Goal: Information Seeking & Learning: Check status

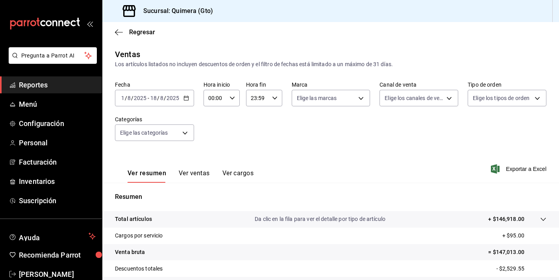
click at [25, 13] on div "mailbox folders" at bounding box center [51, 23] width 102 height 47
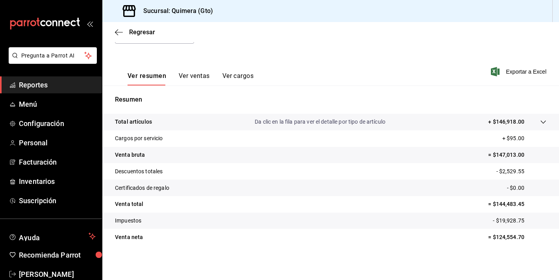
click at [27, 19] on icon "mailbox folders" at bounding box center [44, 24] width 71 height 12
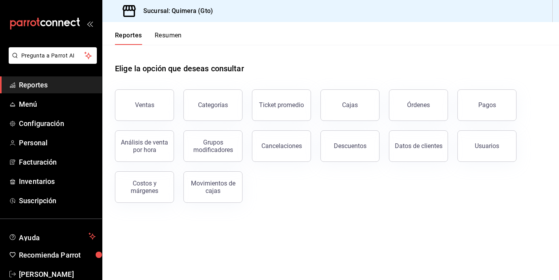
drag, startPoint x: 158, startPoint y: 66, endPoint x: 158, endPoint y: 71, distance: 4.7
click at [158, 67] on h1 "Elige la opción que deseas consultar" at bounding box center [179, 69] width 129 height 12
click at [160, 111] on button "Ventas" at bounding box center [144, 105] width 59 height 32
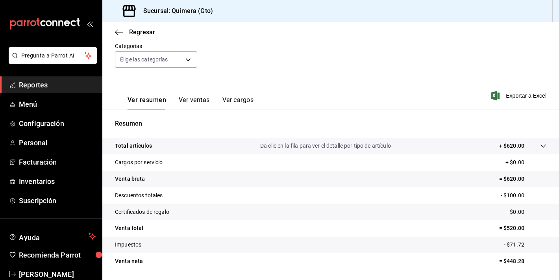
scroll to position [92, 0]
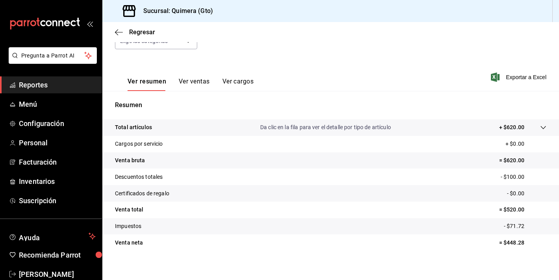
click at [190, 78] on button "Ver ventas" at bounding box center [194, 84] width 31 height 13
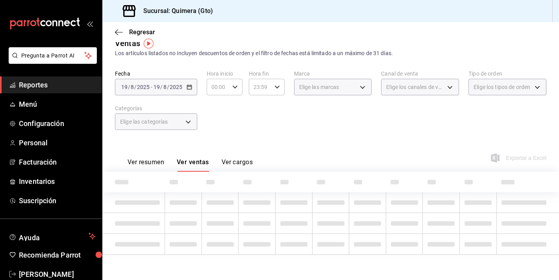
scroll to position [92, 0]
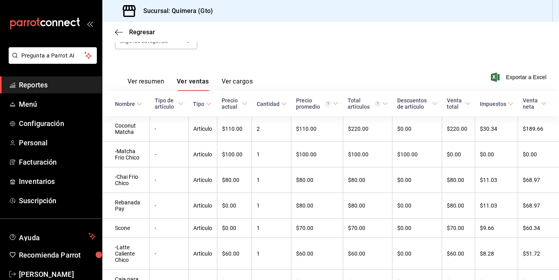
click at [147, 97] on th "Nombre" at bounding box center [126, 103] width 48 height 25
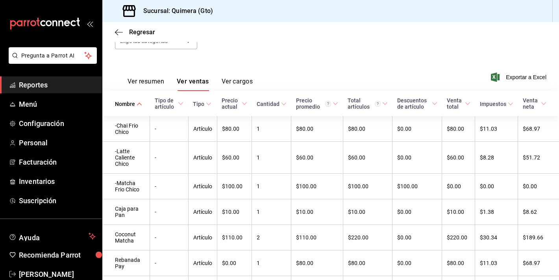
click at [71, 37] on div "mailbox folders" at bounding box center [51, 23] width 102 height 47
click at [65, 32] on div "mailbox folders" at bounding box center [51, 23] width 102 height 47
click at [63, 24] on icon "mailbox folders" at bounding box center [60, 23] width 5 height 6
